Goal: Information Seeking & Learning: Understand process/instructions

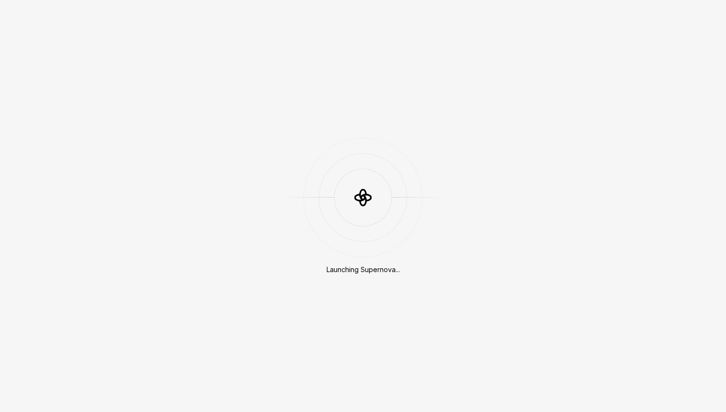
scroll to position [255, 0]
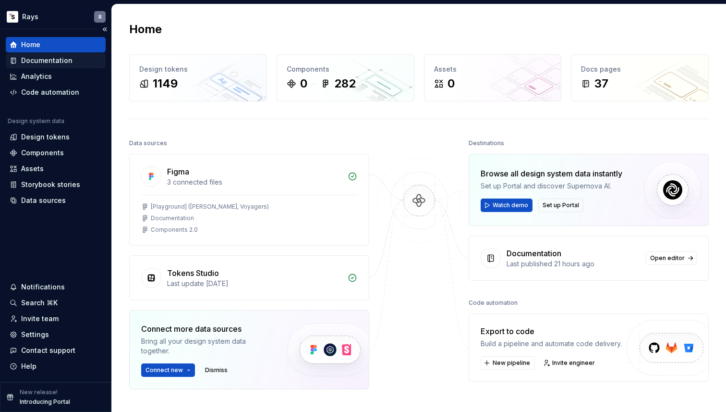
click at [64, 60] on div "Documentation" at bounding box center [46, 61] width 51 height 10
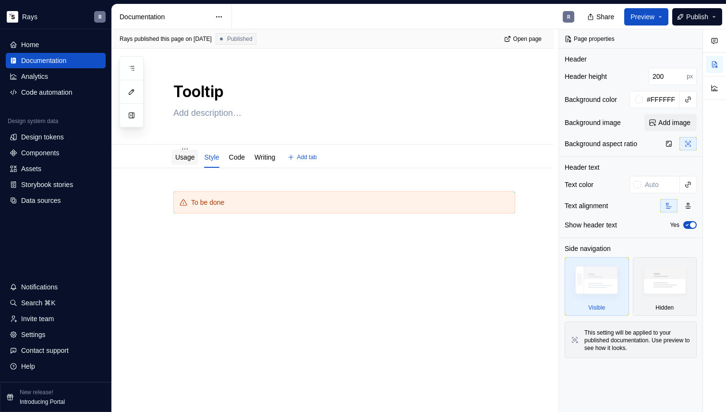
click at [194, 153] on link "Usage" at bounding box center [184, 157] width 19 height 8
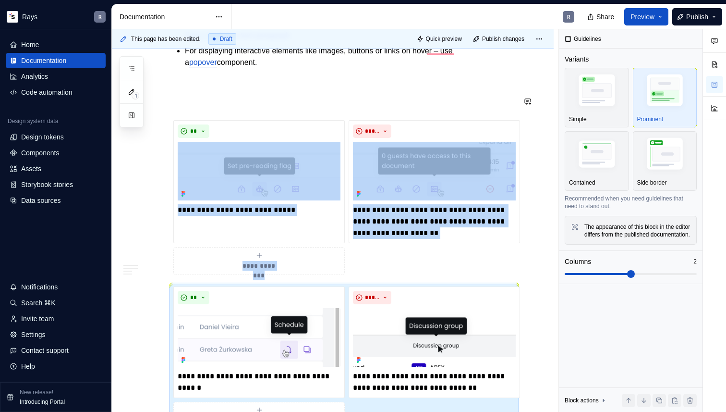
scroll to position [653, 0]
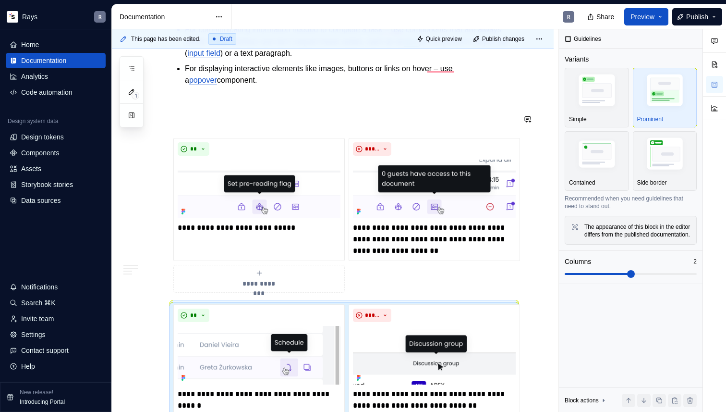
click at [192, 97] on p "To enrich screen reader interactions, please activate Accessibility in Grammarl…" at bounding box center [344, 103] width 342 height 12
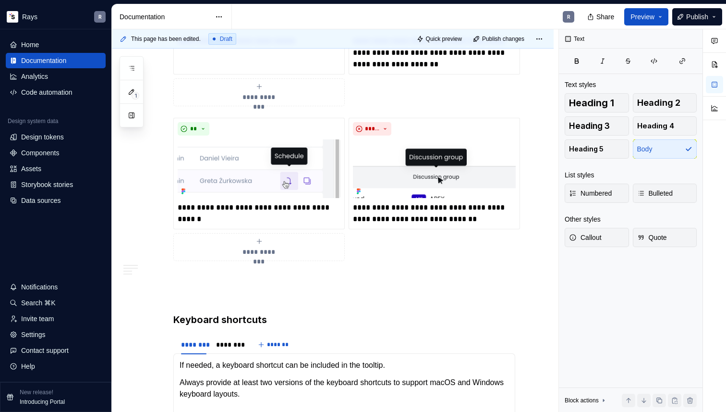
scroll to position [954, 0]
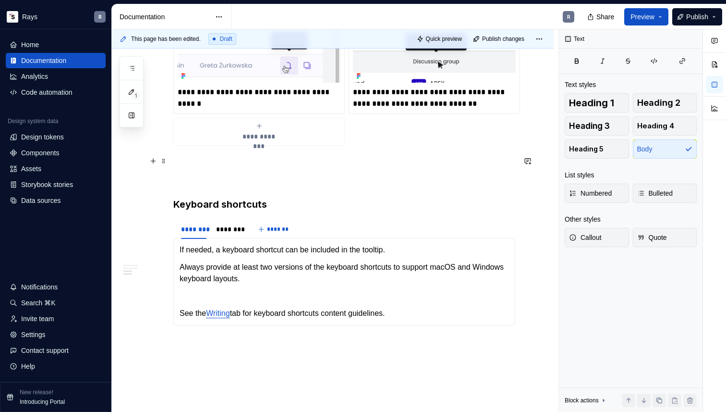
click at [188, 157] on p "To enrich screen reader interactions, please activate Accessibility in Grammarl…" at bounding box center [344, 163] width 342 height 12
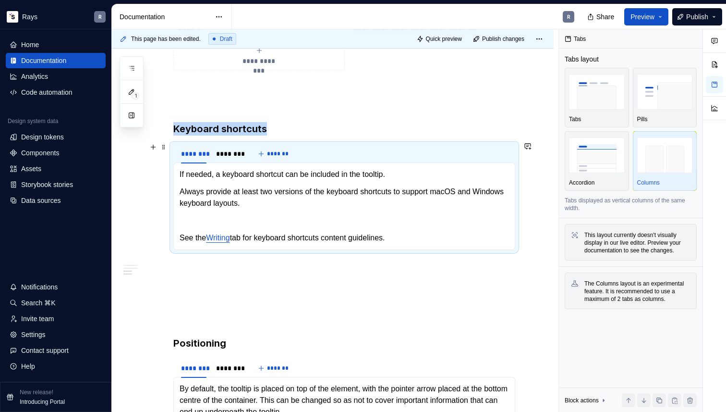
scroll to position [1068, 0]
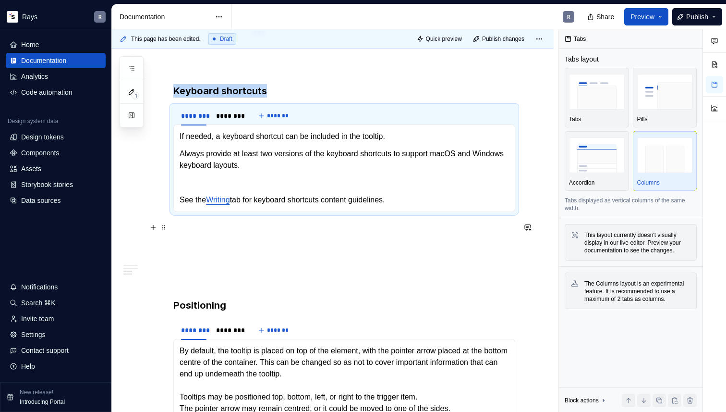
click at [188, 232] on p "To enrich screen reader interactions, please activate Accessibility in Grammarl…" at bounding box center [344, 229] width 342 height 12
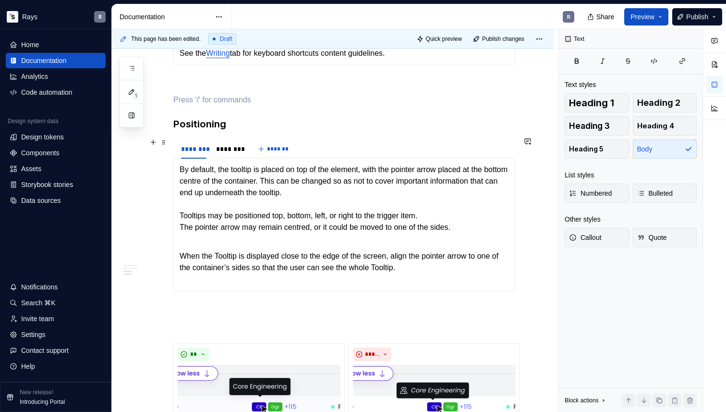
scroll to position [0, 0]
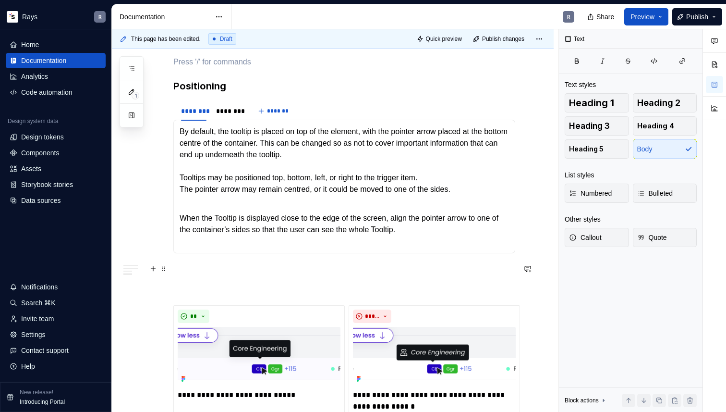
click at [195, 266] on p "To enrich screen reader interactions, please activate Accessibility in Grammarl…" at bounding box center [344, 271] width 342 height 12
click at [193, 290] on p "To enrich screen reader interactions, please activate Accessibility in Grammarl…" at bounding box center [344, 288] width 342 height 12
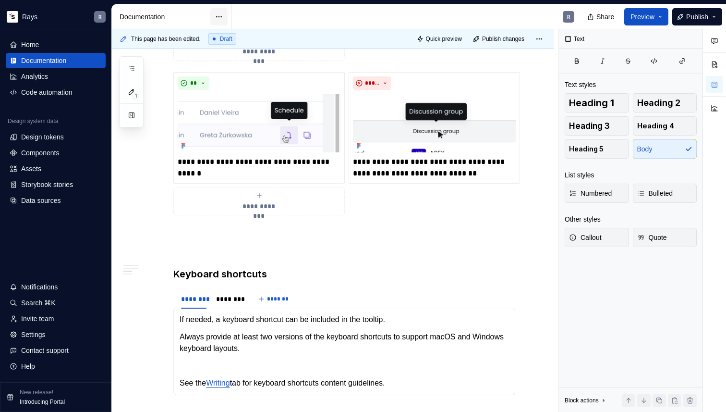
click at [223, 17] on html "Rays R Home Documentation Analytics Code automation Design system data Design t…" at bounding box center [363, 206] width 726 height 412
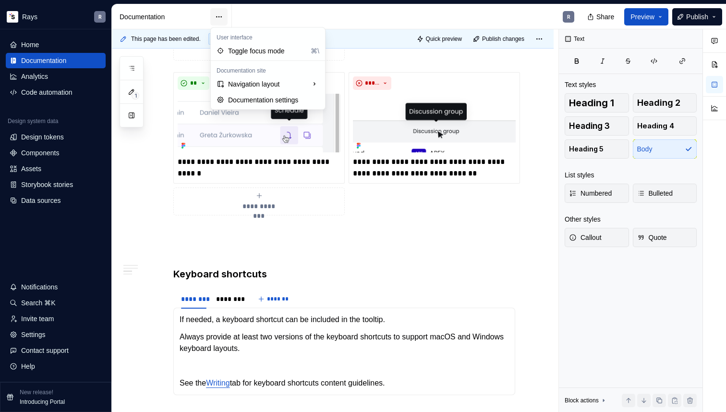
click at [223, 17] on html "Rays R Home Documentation Analytics Code automation Design system data Design t…" at bounding box center [363, 206] width 726 height 412
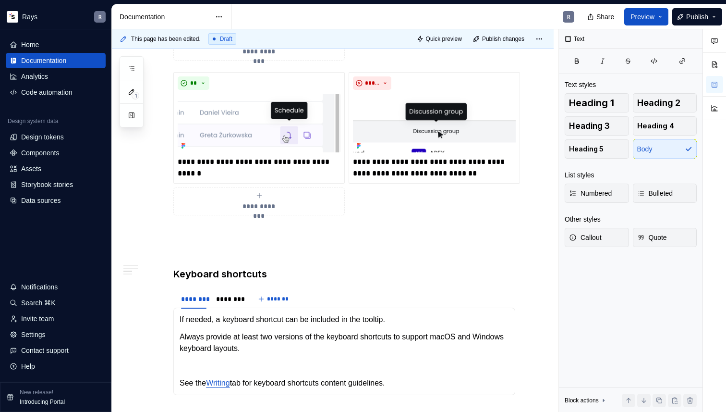
click at [158, 17] on div "Documentation" at bounding box center [165, 17] width 91 height 10
click at [216, 16] on html "Rays R Home Documentation Analytics Code automation Design system data Design t…" at bounding box center [363, 206] width 726 height 412
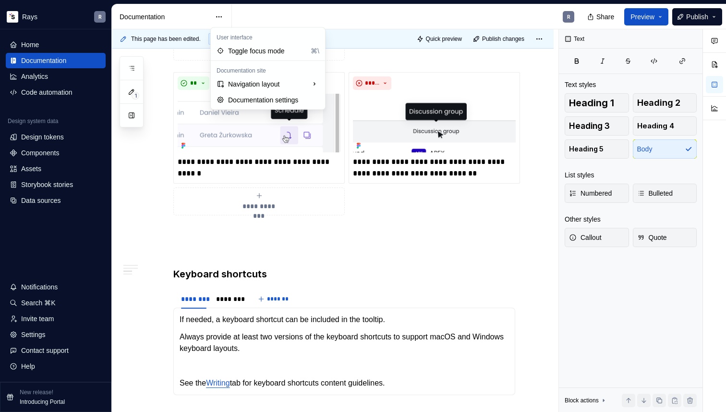
click at [303, 10] on html "Rays R Home Documentation Analytics Code automation Design system data Design t…" at bounding box center [363, 206] width 726 height 412
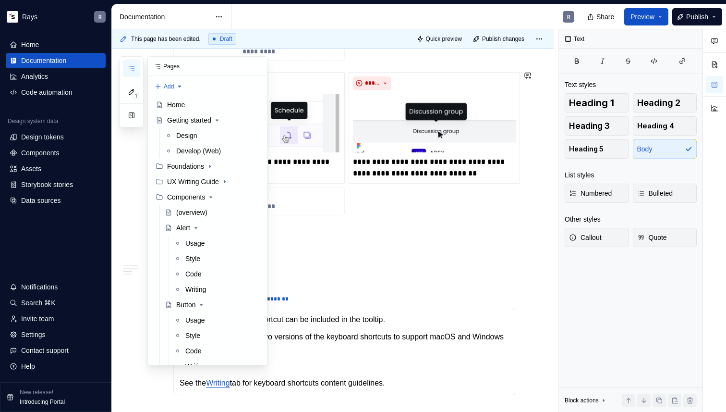
click at [137, 72] on button "button" at bounding box center [131, 68] width 17 height 17
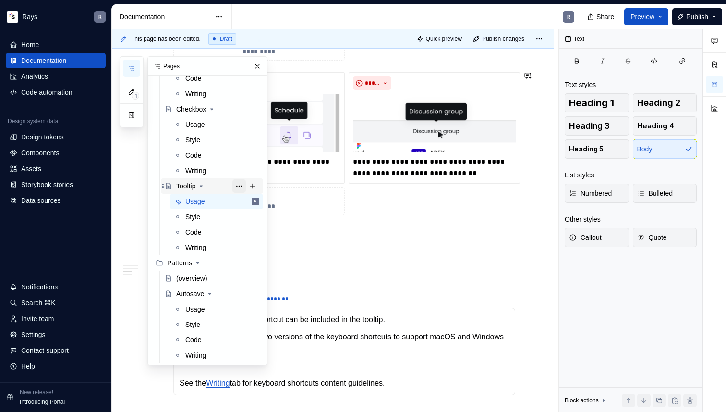
click at [240, 188] on button "Page tree" at bounding box center [238, 185] width 13 height 13
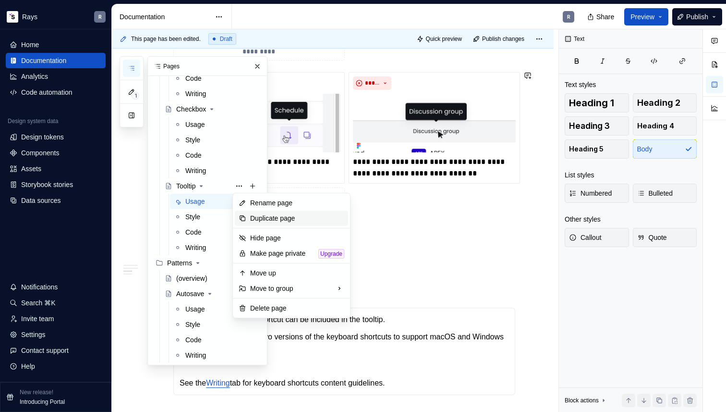
click at [257, 215] on div "Duplicate page" at bounding box center [297, 218] width 94 height 10
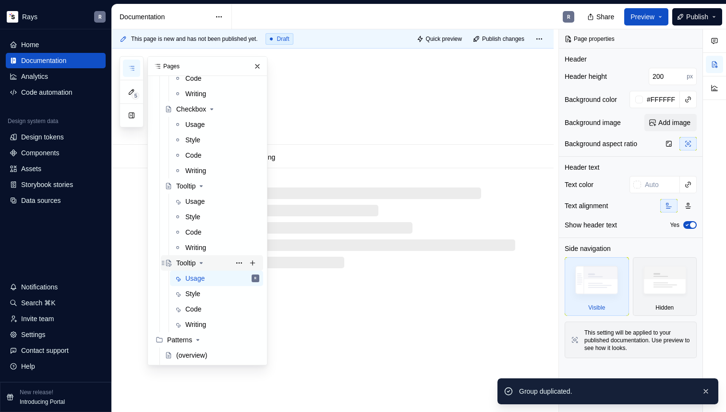
click at [185, 264] on div "Tooltip" at bounding box center [185, 263] width 19 height 10
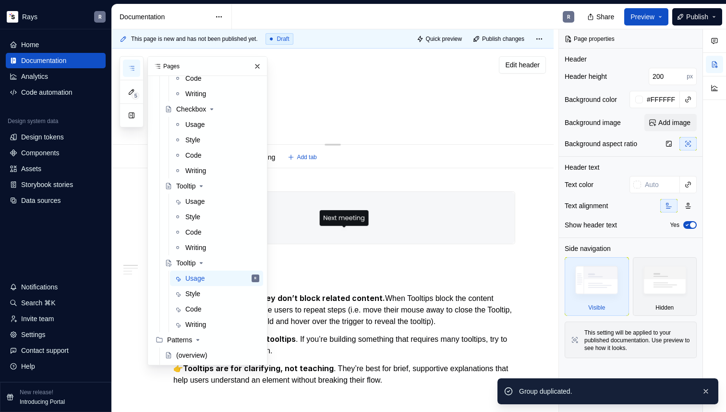
click at [339, 50] on div "Tooltip" at bounding box center [344, 96] width 342 height 94
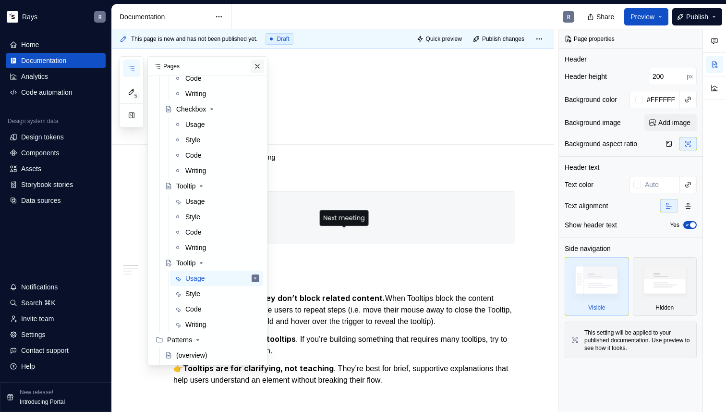
click at [259, 64] on button "button" at bounding box center [257, 66] width 13 height 13
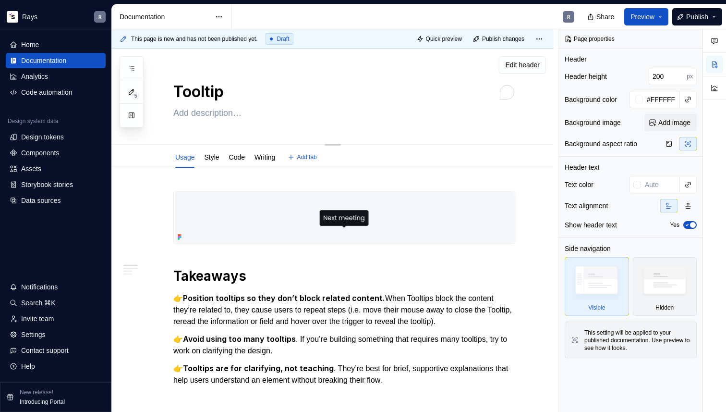
drag, startPoint x: 224, startPoint y: 93, endPoint x: 168, endPoint y: 93, distance: 56.2
click at [168, 93] on div "Tooltip Edit header" at bounding box center [333, 97] width 442 height 96
drag, startPoint x: 232, startPoint y: 91, endPoint x: 178, endPoint y: 90, distance: 53.8
click at [178, 90] on textarea "Tooltip" at bounding box center [342, 91] width 342 height 23
type textarea "*"
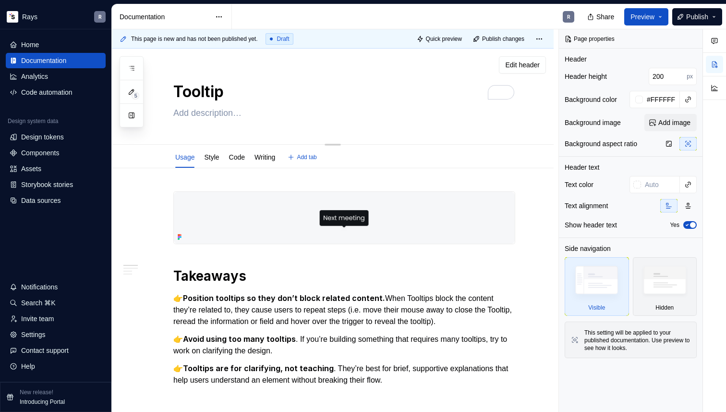
type textarea "T"
type textarea "*"
type textarea "Untitled group"
type textarea "*"
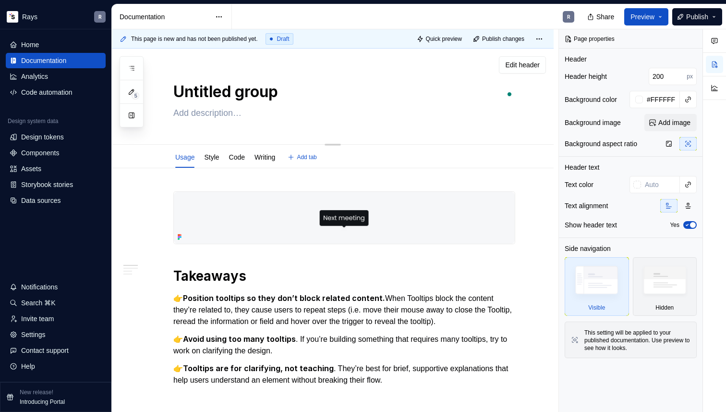
type textarea "Untitled groupP"
type textarea "*"
type textarea "Untitled groupPo"
type textarea "*"
type textarea "Untitled groupPop"
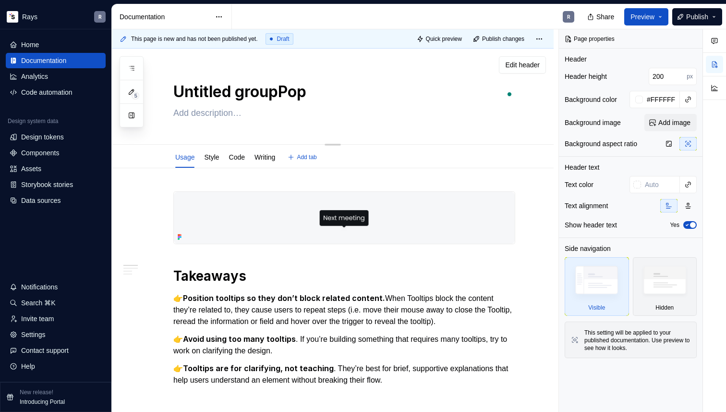
type textarea "*"
type textarea "Untitled groupPopo"
drag, startPoint x: 174, startPoint y: 89, endPoint x: 315, endPoint y: 89, distance: 140.2
click at [315, 89] on textarea "Untitled groupPopo" at bounding box center [342, 91] width 342 height 23
type textarea "*"
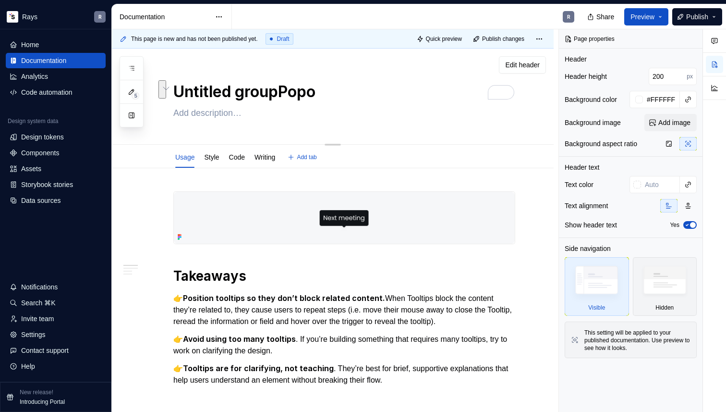
type textarea "P"
type textarea "*"
type textarea "Po"
type textarea "*"
type textarea "Pop"
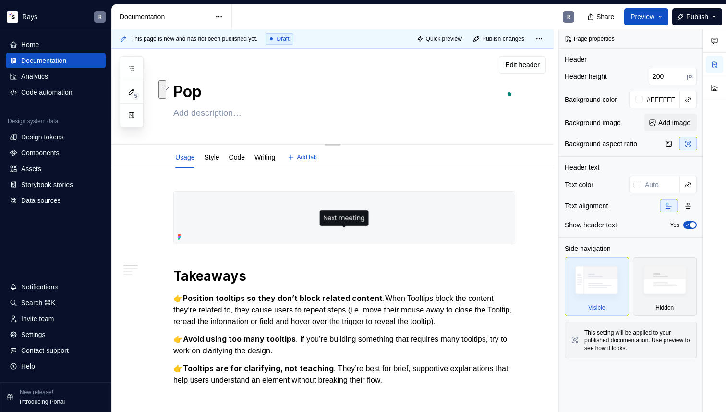
type textarea "*"
type textarea "Popo"
type textarea "*"
type textarea "Popov"
type textarea "*"
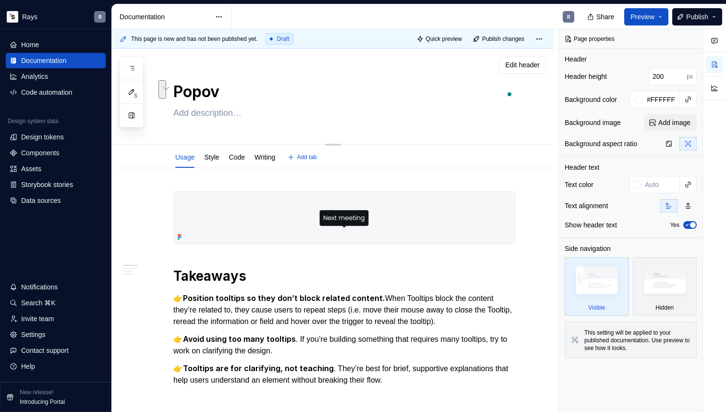
type textarea "[PERSON_NAME]"
type textarea "*"
type textarea "Popover"
type textarea "*"
type textarea "Popover"
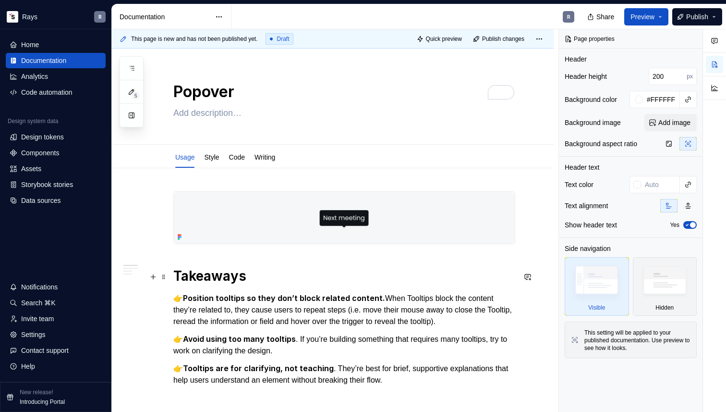
click at [194, 280] on h1 "Takeaways" at bounding box center [344, 275] width 342 height 17
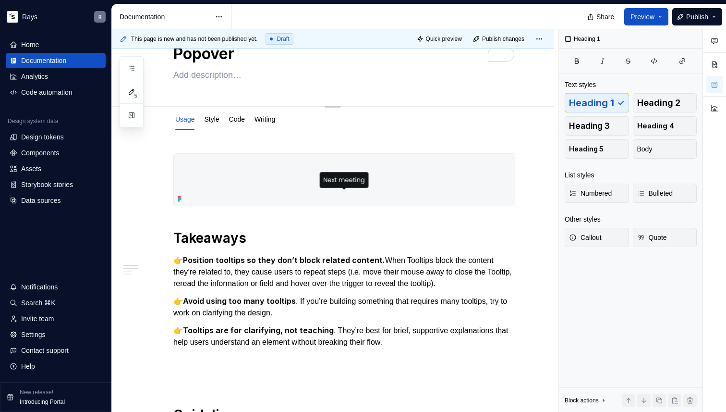
type textarea "*"
